Goal: Navigation & Orientation: Find specific page/section

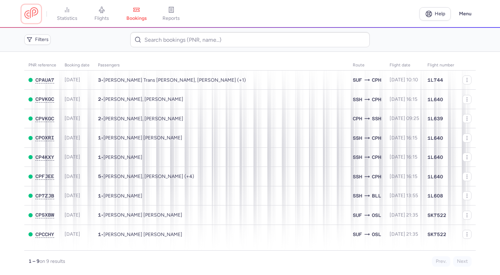
click at [36, 11] on link at bounding box center [31, 13] width 14 height 13
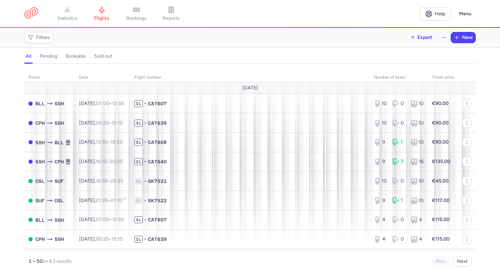
click at [138, 19] on span "bookings" at bounding box center [136, 18] width 20 height 6
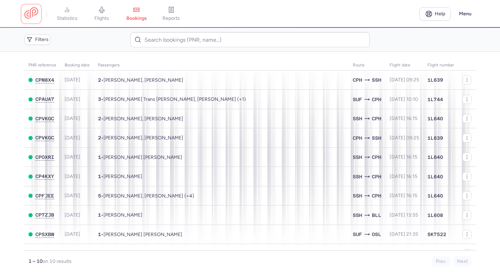
click at [36, 12] on link at bounding box center [31, 13] width 14 height 13
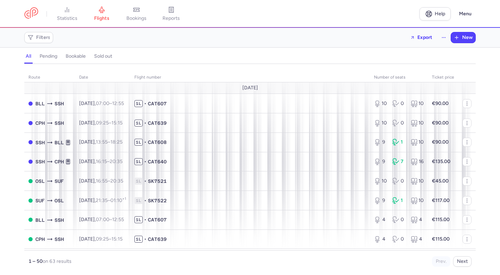
click at [134, 17] on span "bookings" at bounding box center [136, 18] width 20 height 6
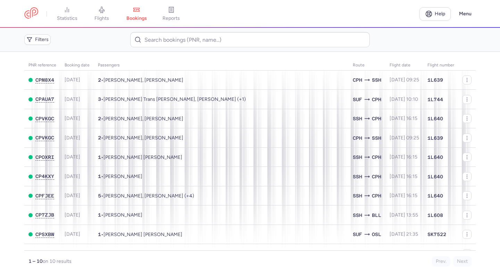
click at [68, 19] on span "statistics" at bounding box center [67, 18] width 20 height 6
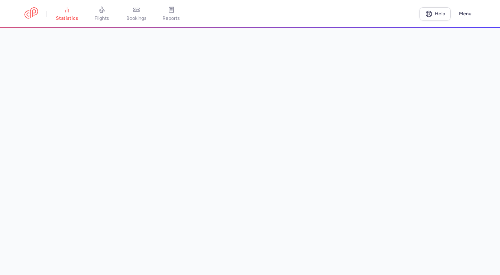
click at [138, 19] on span "bookings" at bounding box center [136, 18] width 20 height 6
